Goal: Transaction & Acquisition: Purchase product/service

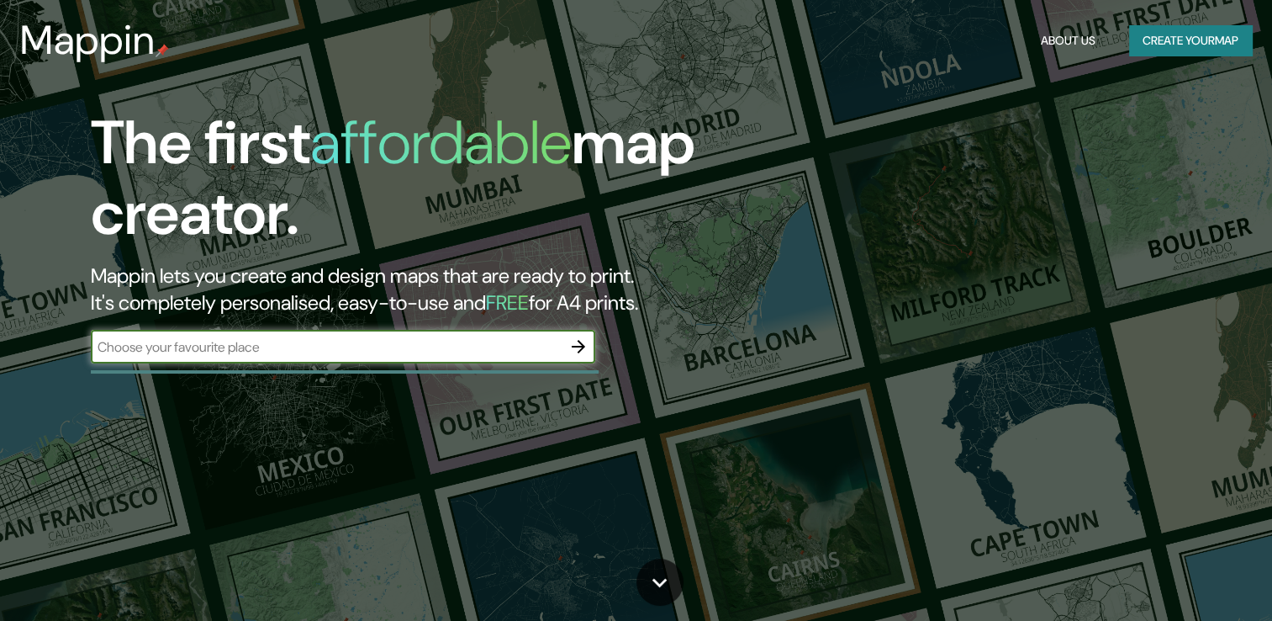
click at [474, 355] on input "text" at bounding box center [326, 346] width 471 height 19
click at [454, 341] on input "text" at bounding box center [326, 346] width 471 height 19
click at [502, 337] on input "plaza [GEOGRAPHIC_DATA]" at bounding box center [326, 346] width 471 height 19
type input "plaza [GEOGRAPHIC_DATA]"
click at [572, 345] on icon "button" at bounding box center [579, 346] width 20 height 20
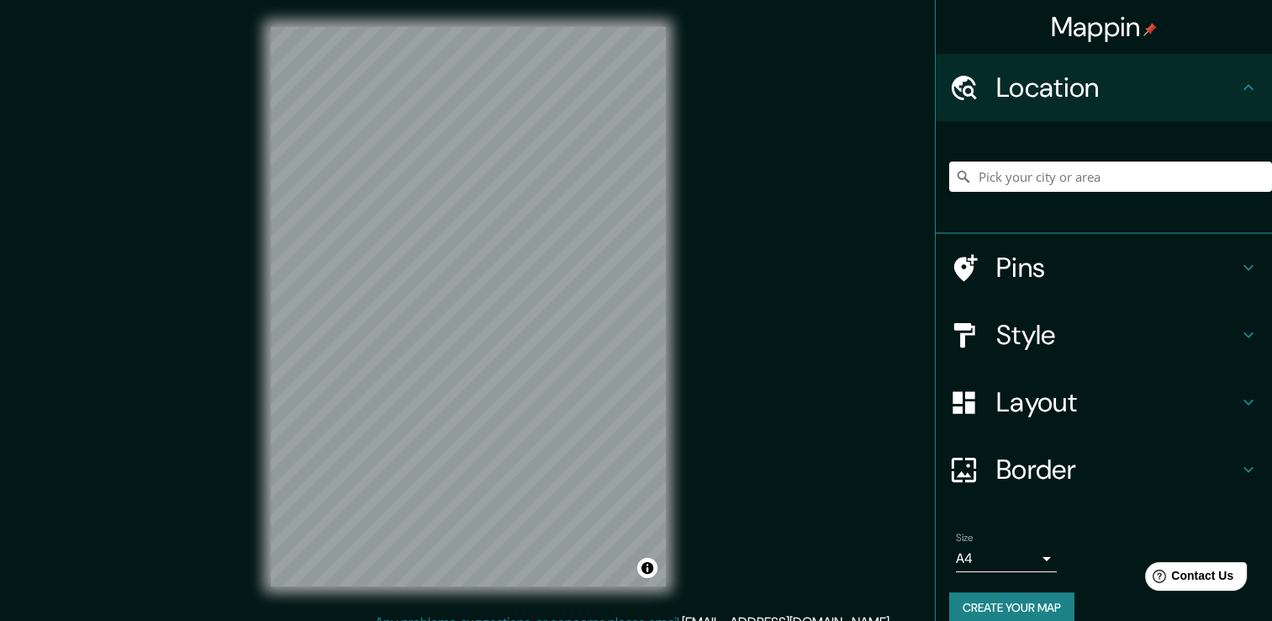
click at [148, 356] on div "Mappin Location Pins Style Layout Border Choose a border. Hint : you can make l…" at bounding box center [636, 319] width 1272 height 639
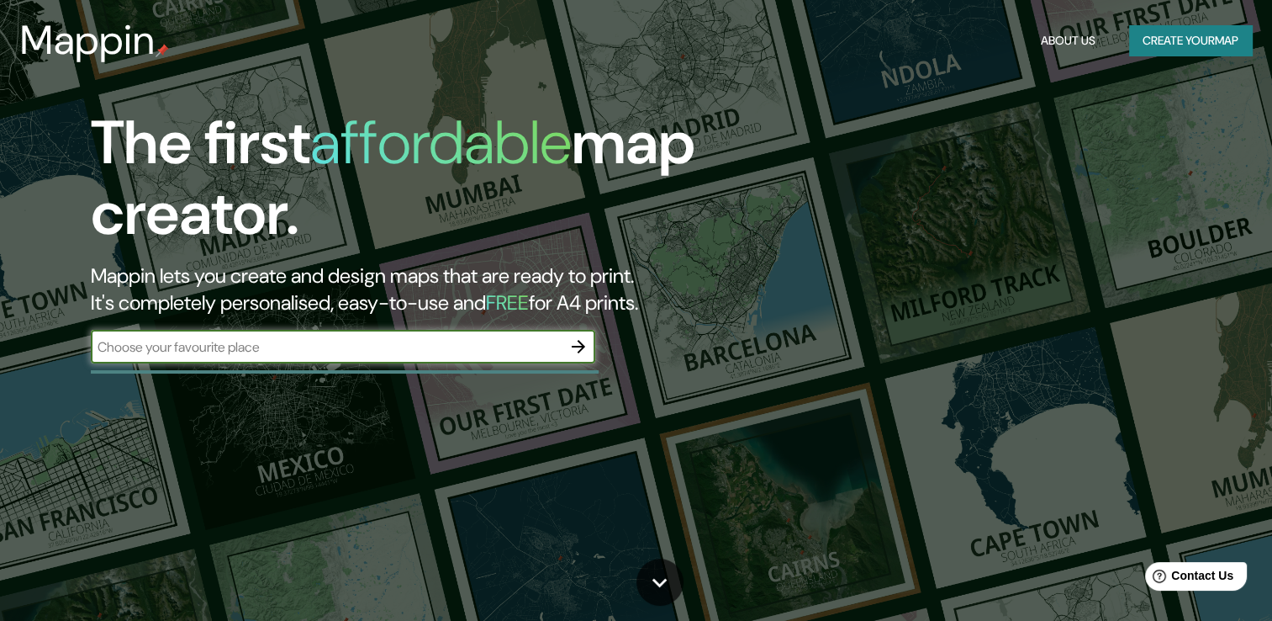
click at [298, 339] on input "text" at bounding box center [326, 346] width 471 height 19
type input "[GEOGRAPHIC_DATA]"
click at [574, 348] on icon "button" at bounding box center [579, 346] width 20 height 20
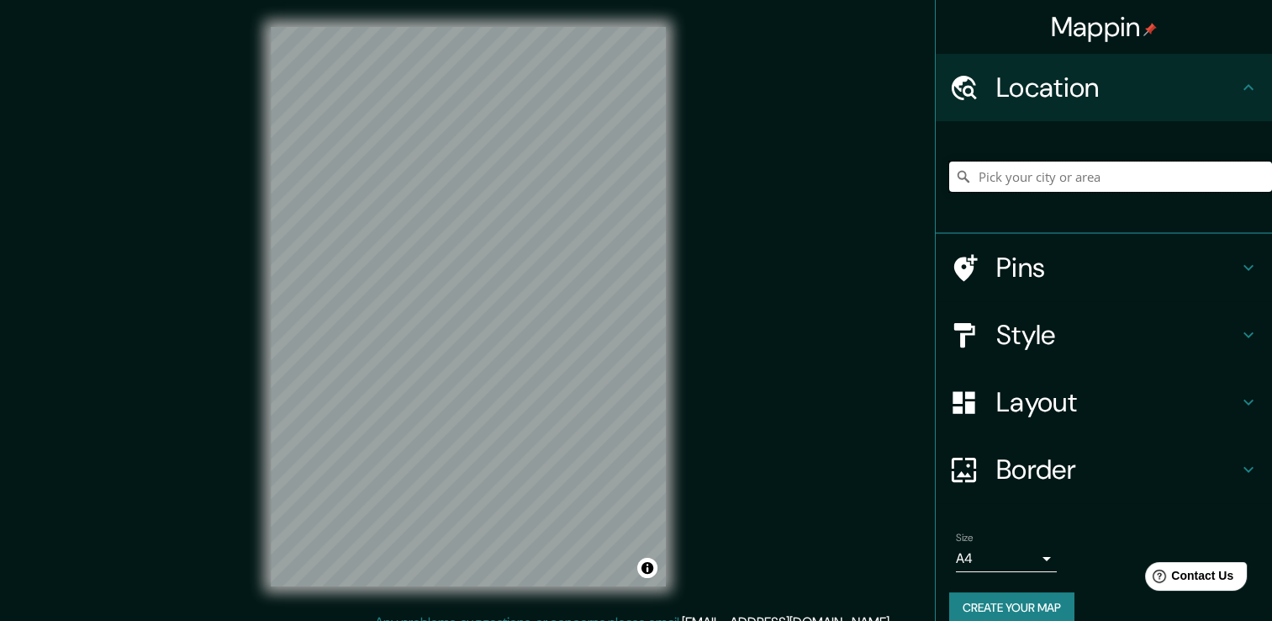
click at [986, 183] on input "Pick your city or area" at bounding box center [1111, 176] width 323 height 30
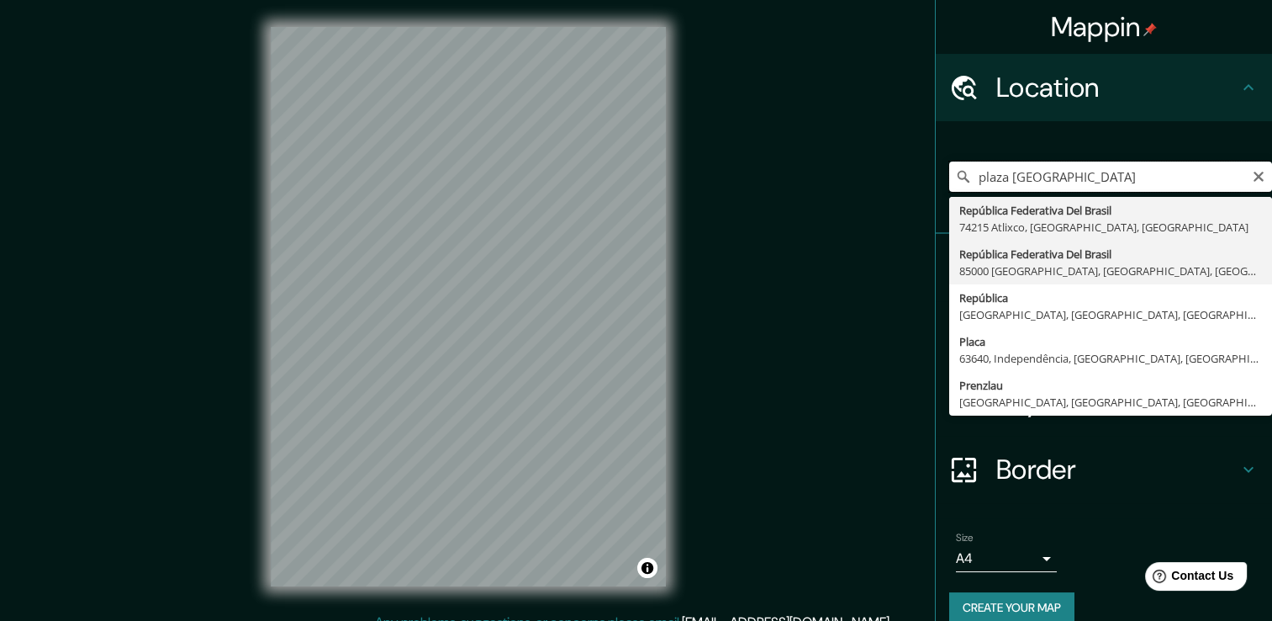
scroll to position [21, 0]
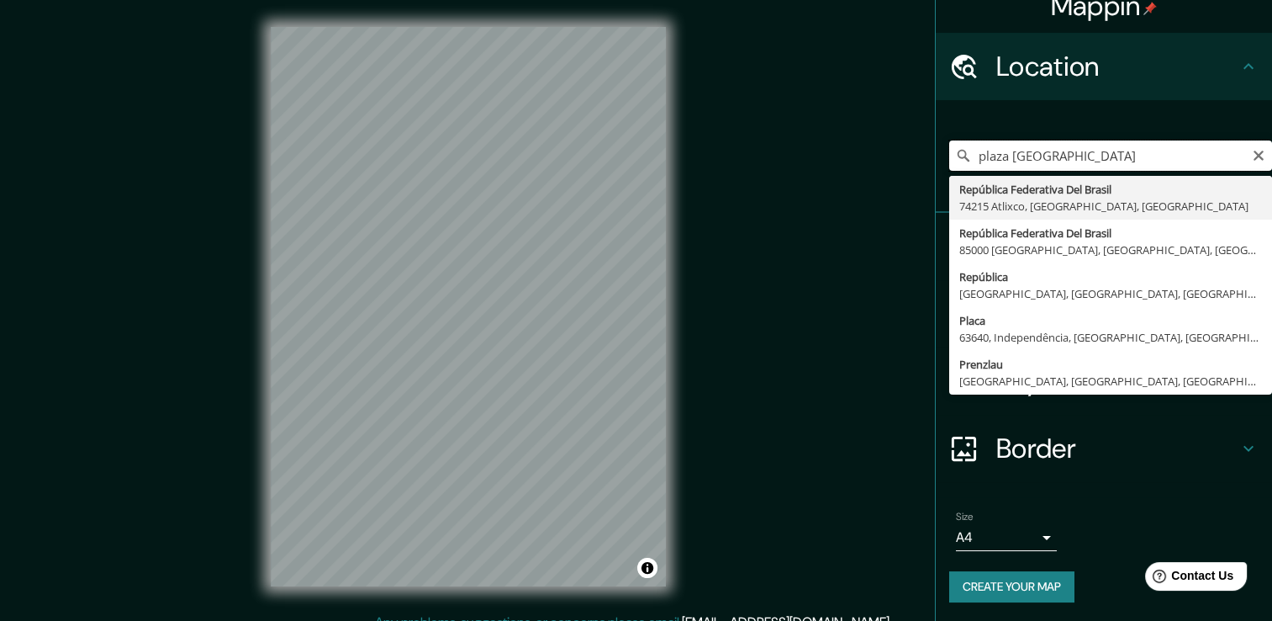
click at [1137, 156] on input "plaza [GEOGRAPHIC_DATA]" at bounding box center [1111, 155] width 323 height 30
click at [1134, 157] on input "plaza [GEOGRAPHIC_DATA]" at bounding box center [1111, 155] width 323 height 30
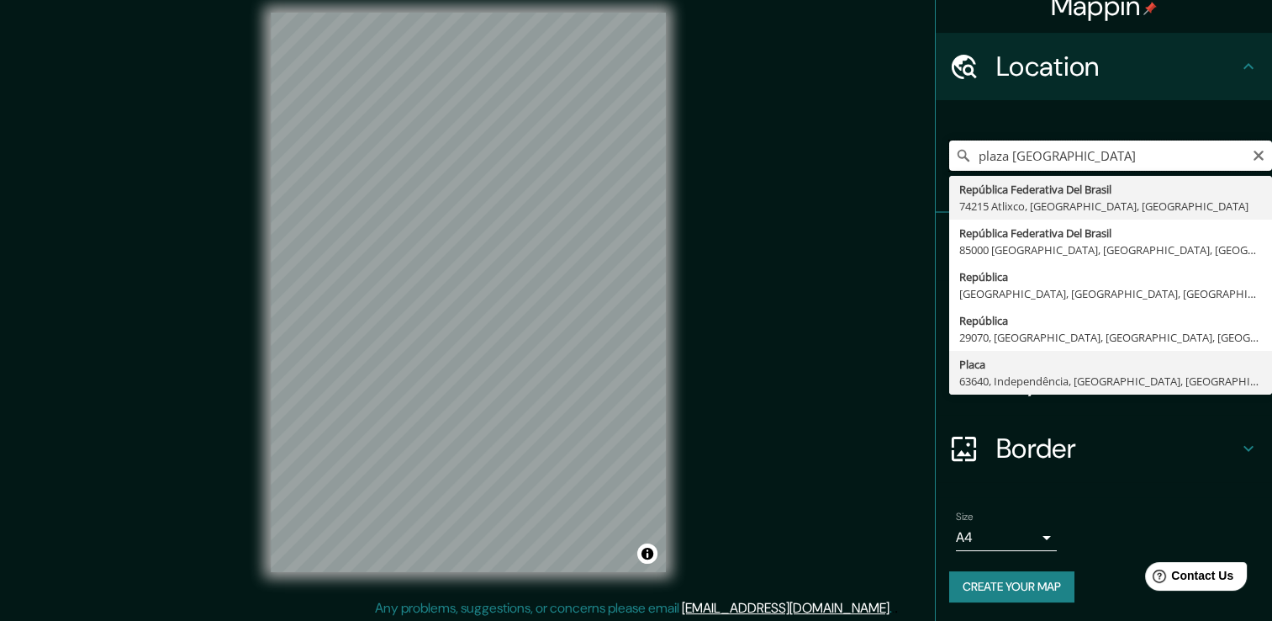
scroll to position [19, 0]
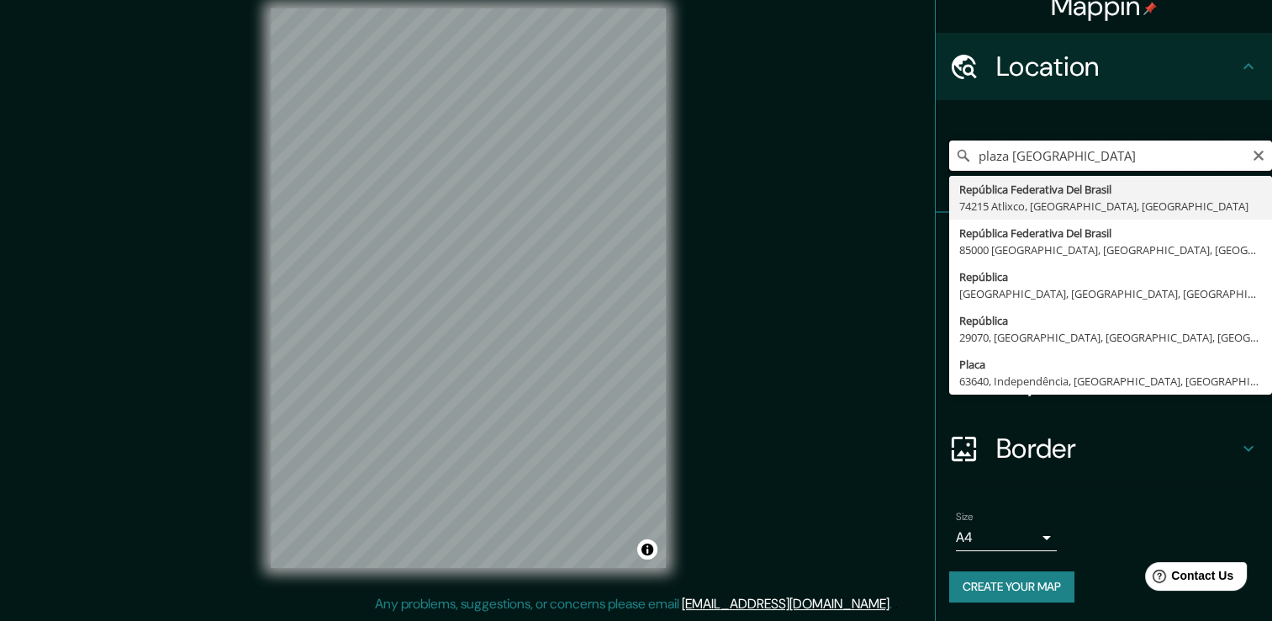
type input "plaza [GEOGRAPHIC_DATA]"
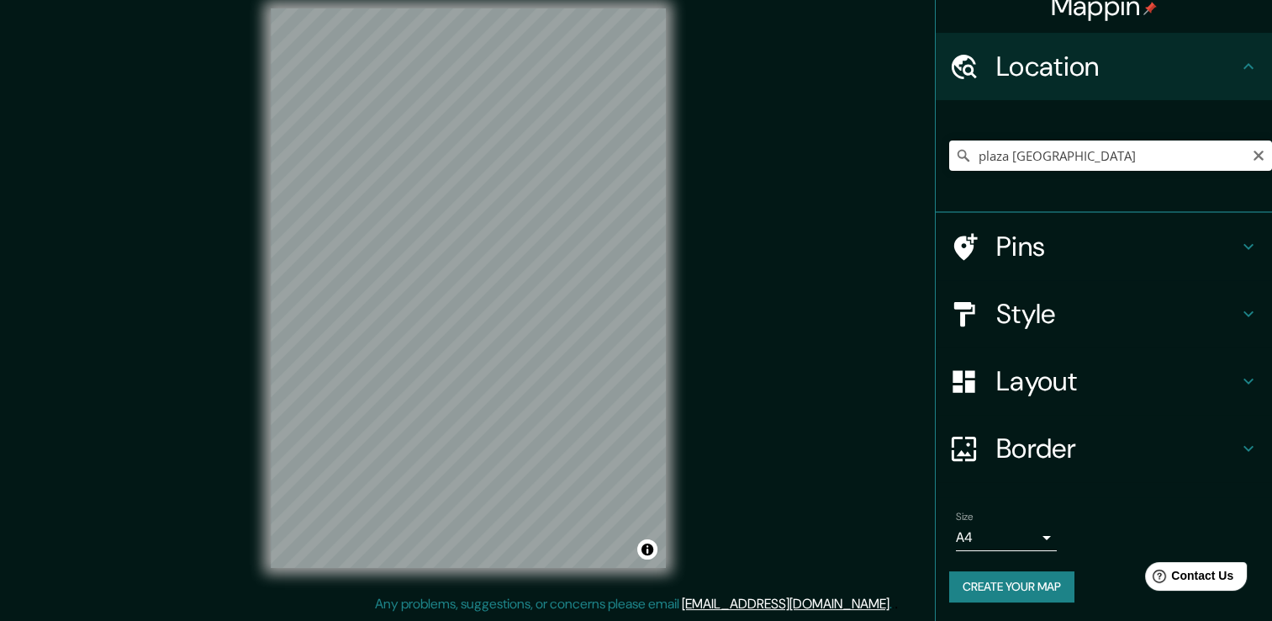
click at [190, 602] on html "Mappin Location [GEOGRAPHIC_DATA] [GEOGRAPHIC_DATA], [GEOGRAPHIC_DATA], [GEOGRA…" at bounding box center [636, 291] width 1272 height 621
click at [241, 466] on div "Mappin Location [GEOGRAPHIC_DATA] [GEOGRAPHIC_DATA], [GEOGRAPHIC_DATA], [GEOGRA…" at bounding box center [636, 300] width 1272 height 639
